Goal: Task Accomplishment & Management: Use online tool/utility

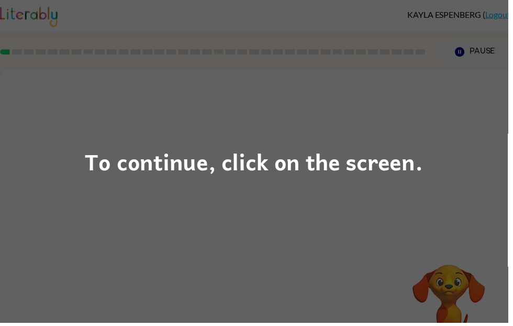
click at [406, 181] on div "To continue, click on the screen." at bounding box center [256, 163] width 341 height 36
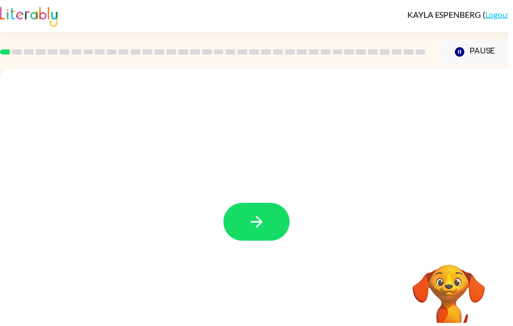
click at [249, 226] on button "button" at bounding box center [259, 224] width 67 height 38
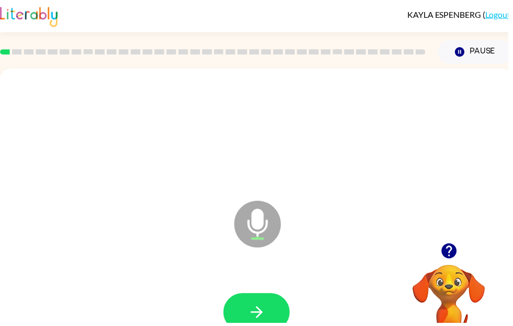
click at [257, 315] on icon "button" at bounding box center [259, 315] width 12 height 12
click at [275, 313] on button "button" at bounding box center [259, 315] width 67 height 38
click at [267, 307] on icon "button" at bounding box center [259, 315] width 18 height 18
click at [266, 311] on icon "button" at bounding box center [259, 315] width 18 height 18
click at [262, 305] on button "button" at bounding box center [259, 315] width 67 height 38
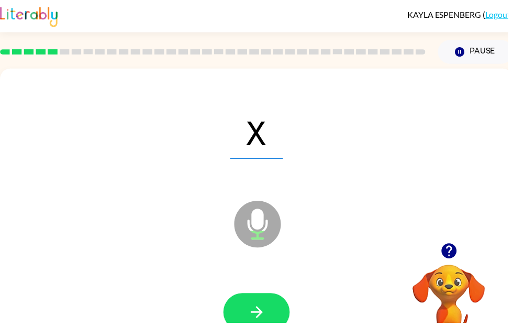
click at [262, 311] on icon "button" at bounding box center [259, 315] width 18 height 18
click at [263, 300] on button "button" at bounding box center [259, 315] width 67 height 38
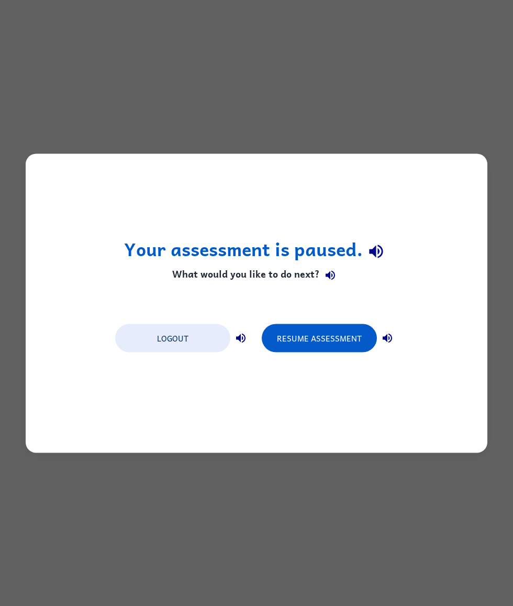
click at [321, 325] on button "Resume Assessment" at bounding box center [319, 338] width 115 height 28
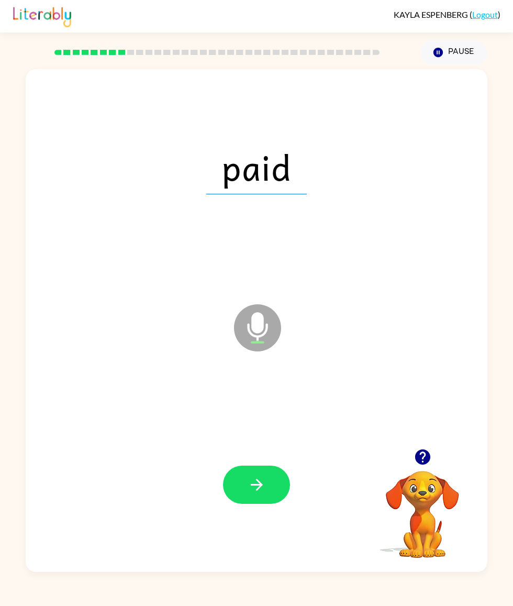
scroll to position [1, 0]
click at [262, 325] on icon "button" at bounding box center [256, 485] width 12 height 12
click at [256, 325] on button "button" at bounding box center [256, 485] width 67 height 38
click at [259, 325] on icon "button" at bounding box center [257, 485] width 18 height 18
click at [278, 325] on button "button" at bounding box center [256, 485] width 67 height 38
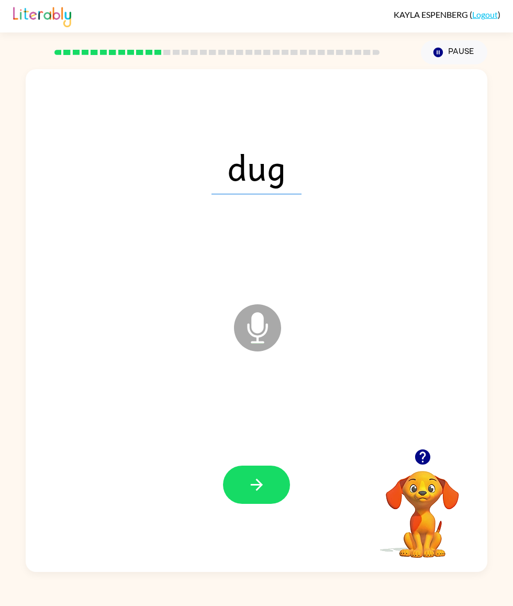
click at [260, 325] on icon "button" at bounding box center [256, 485] width 12 height 12
click at [276, 325] on button "button" at bounding box center [256, 485] width 67 height 38
click at [255, 325] on icon "button" at bounding box center [257, 485] width 18 height 18
click at [250, 325] on button "button" at bounding box center [256, 485] width 67 height 38
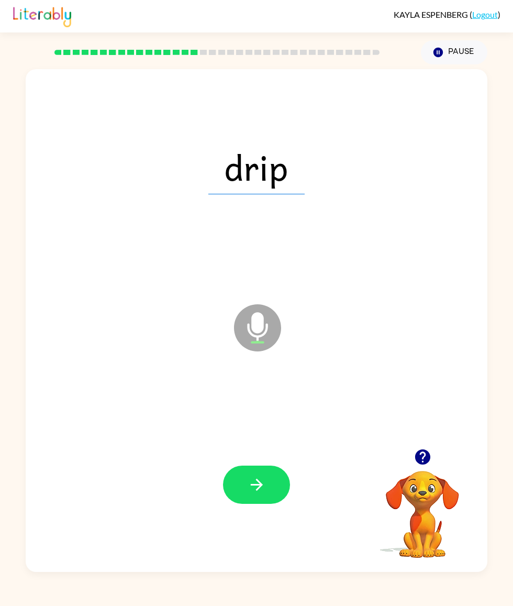
click at [263, 325] on icon "button" at bounding box center [257, 485] width 18 height 18
click at [258, 325] on icon "button" at bounding box center [257, 485] width 18 height 18
click at [266, 325] on button "button" at bounding box center [256, 485] width 67 height 38
click at [273, 325] on button "button" at bounding box center [256, 485] width 67 height 38
click at [264, 325] on icon "button" at bounding box center [257, 485] width 18 height 18
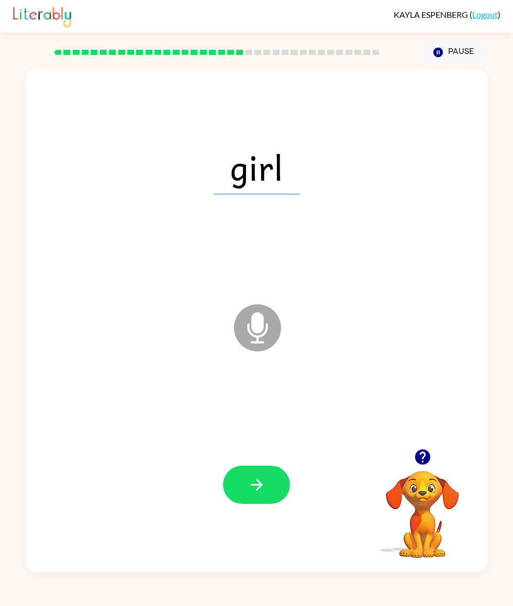
click at [257, 325] on icon "button" at bounding box center [257, 485] width 18 height 18
click at [259, 325] on icon "button" at bounding box center [257, 485] width 18 height 18
click at [267, 325] on button "button" at bounding box center [256, 485] width 67 height 38
click at [265, 325] on icon "button" at bounding box center [257, 485] width 18 height 18
click at [261, 325] on icon "button" at bounding box center [257, 485] width 18 height 18
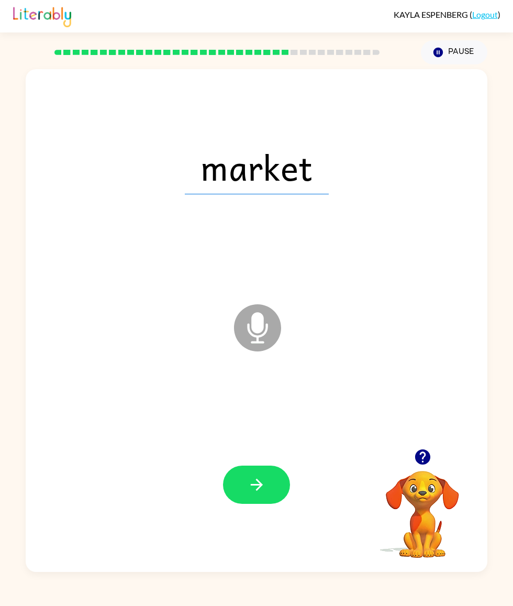
click at [264, 325] on icon "button" at bounding box center [257, 485] width 18 height 18
click at [275, 325] on button "button" at bounding box center [256, 485] width 67 height 38
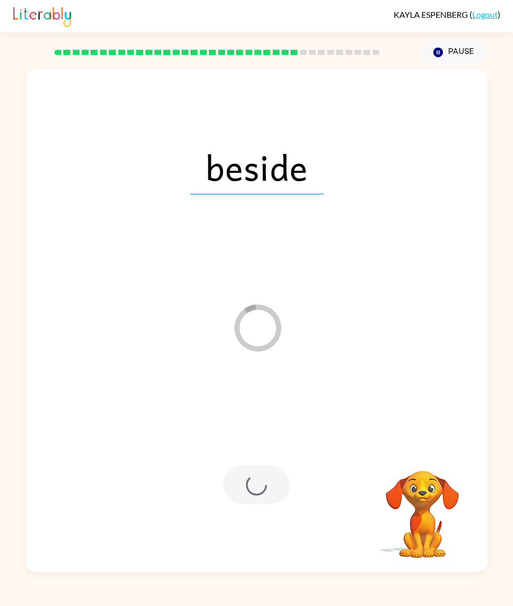
click at [258, 325] on div at bounding box center [256, 485] width 67 height 38
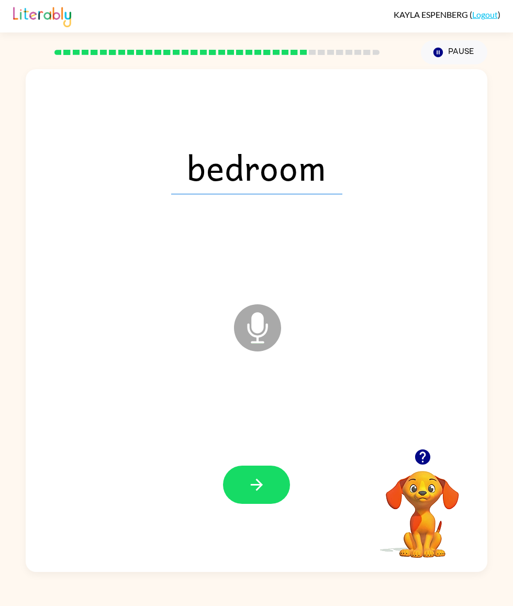
click at [258, 325] on icon "button" at bounding box center [257, 485] width 18 height 18
click at [262, 325] on icon "button" at bounding box center [257, 485] width 18 height 18
click at [266, 325] on button "button" at bounding box center [256, 485] width 67 height 38
click at [263, 325] on icon "button" at bounding box center [257, 485] width 18 height 18
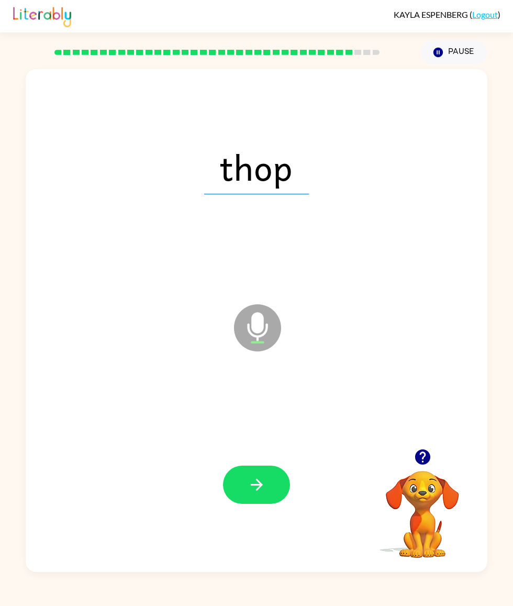
click at [250, 325] on icon "button" at bounding box center [257, 485] width 18 height 18
click at [264, 325] on button "button" at bounding box center [256, 485] width 67 height 38
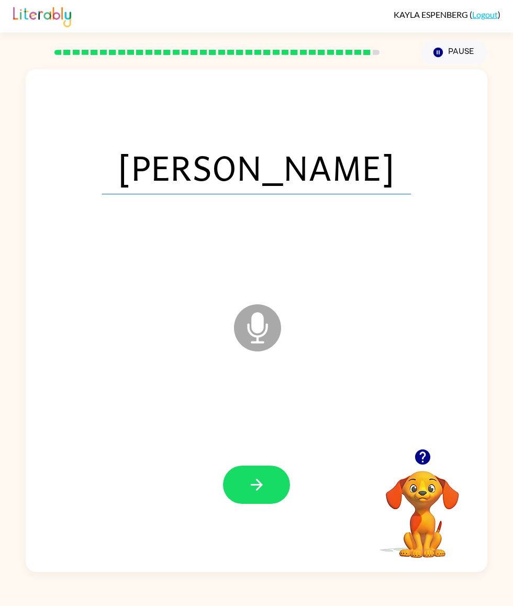
click at [257, 325] on button "button" at bounding box center [256, 485] width 67 height 38
click at [264, 325] on div at bounding box center [256, 485] width 67 height 38
